Goal: Navigation & Orientation: Find specific page/section

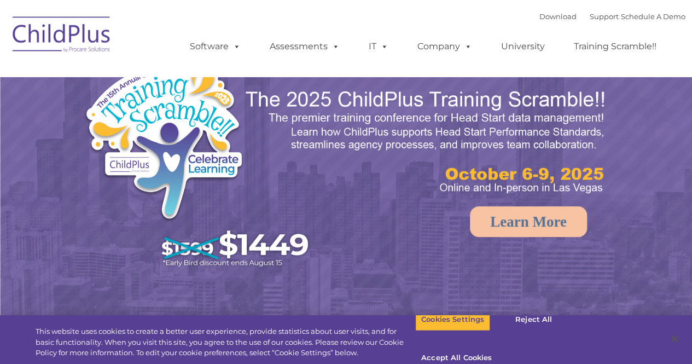
select select "MEDIUM"
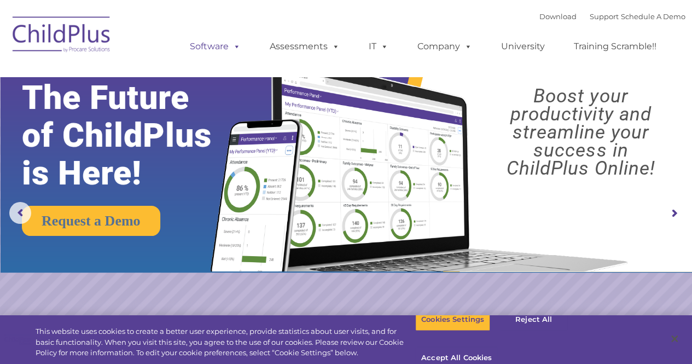
click at [222, 49] on link "Software" at bounding box center [215, 47] width 73 height 22
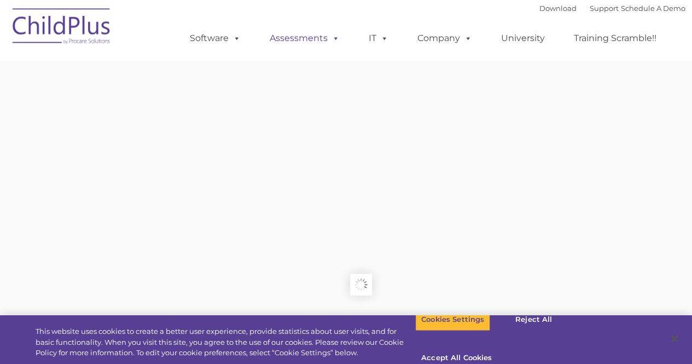
type input ""
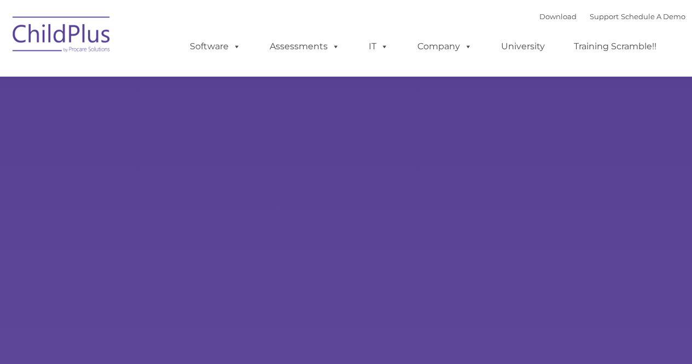
type input ""
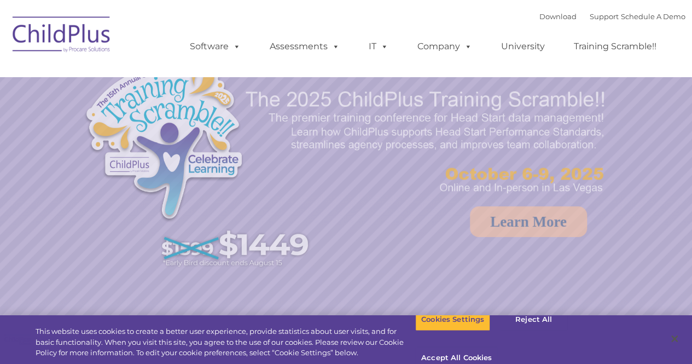
select select "MEDIUM"
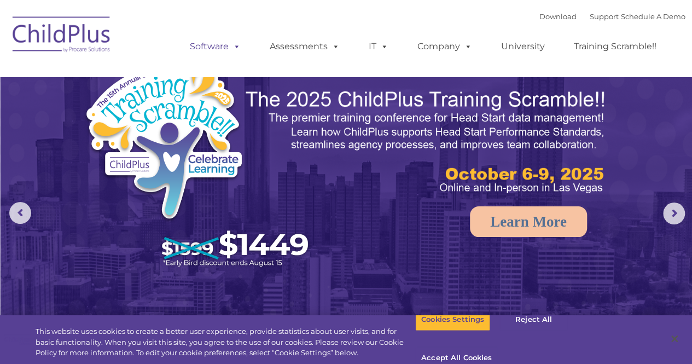
click at [218, 47] on link "Software" at bounding box center [215, 47] width 73 height 22
